Goal: Task Accomplishment & Management: Manage account settings

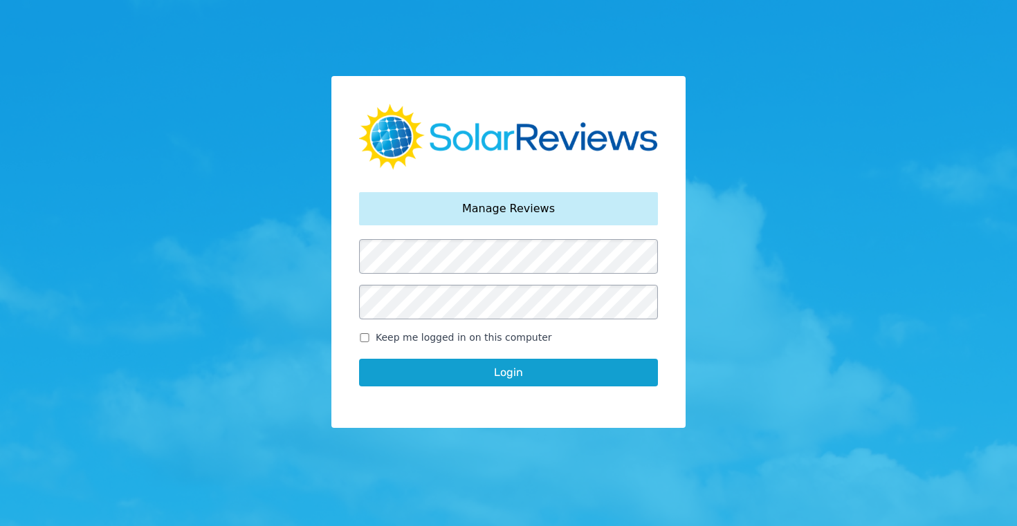
click at [362, 338] on input "Keep me logged in on this computer" at bounding box center [364, 337] width 11 height 9
checkbox input "true"
click at [524, 373] on button "Login" at bounding box center [508, 373] width 299 height 28
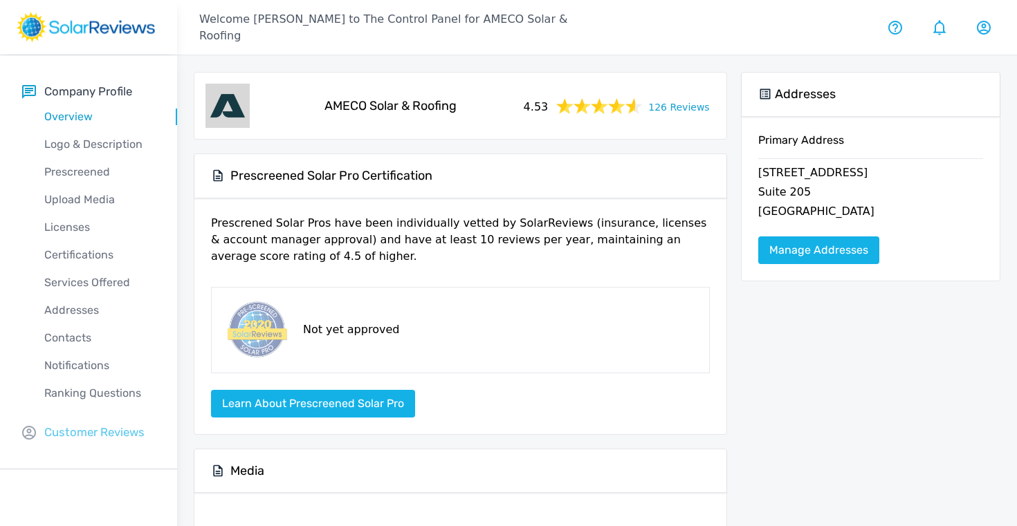
click at [72, 430] on p "Customer Reviews" at bounding box center [94, 432] width 100 height 17
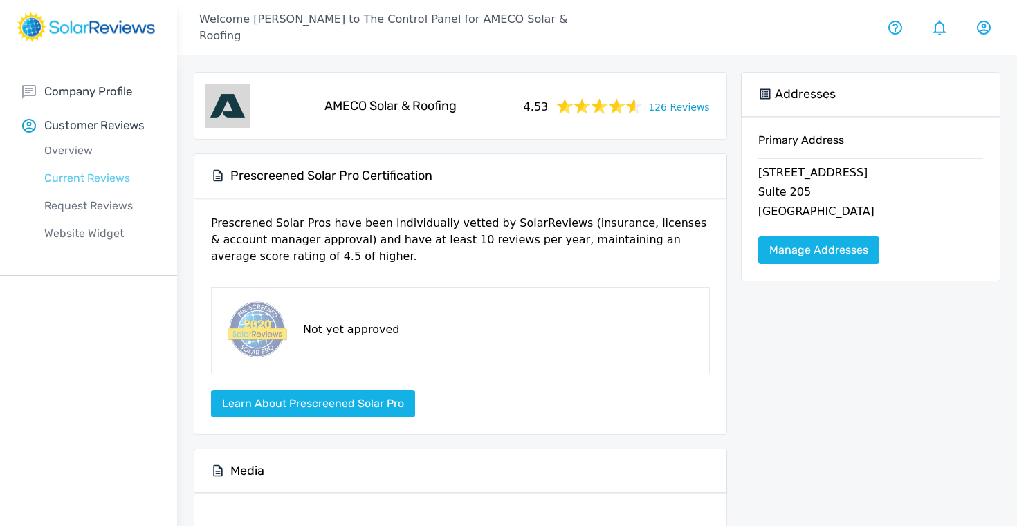
click at [71, 172] on p "Current Reviews" at bounding box center [99, 178] width 155 height 17
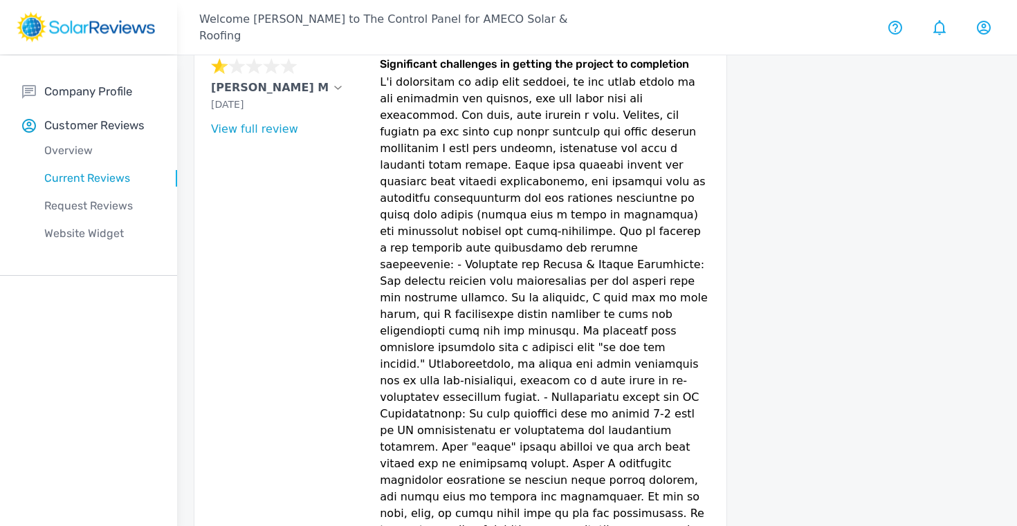
scroll to position [257, 0]
